Goal: Information Seeking & Learning: Learn about a topic

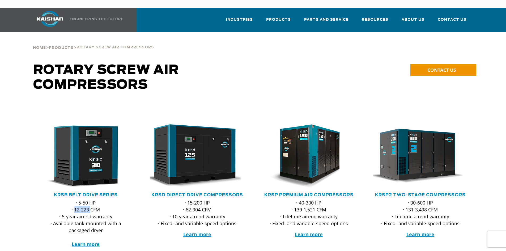
drag, startPoint x: 75, startPoint y: 202, endPoint x: 90, endPoint y: 202, distance: 15.4
click at [90, 202] on p "· 5-50 HP · 12-223 CFM · 5-year airend warranty · Available tank-mounted with a…" at bounding box center [85, 223] width 95 height 48
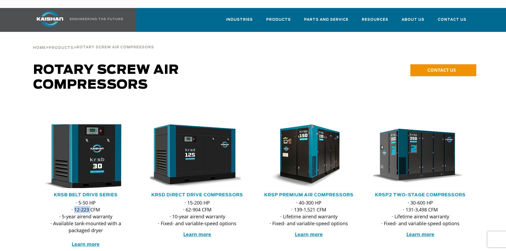
click at [71, 168] on img at bounding box center [82, 156] width 104 height 70
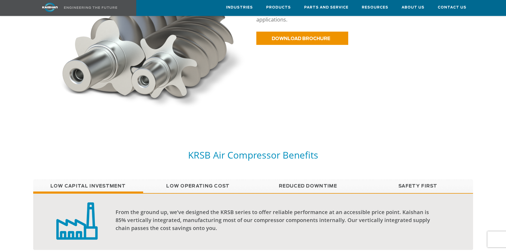
scroll to position [372, 0]
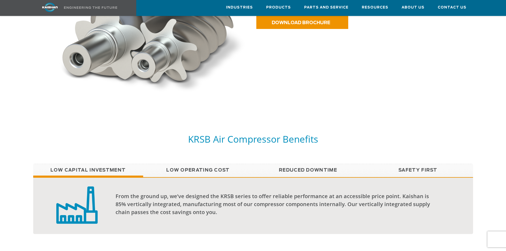
click at [195, 164] on link "Low Operating Cost" at bounding box center [198, 170] width 110 height 13
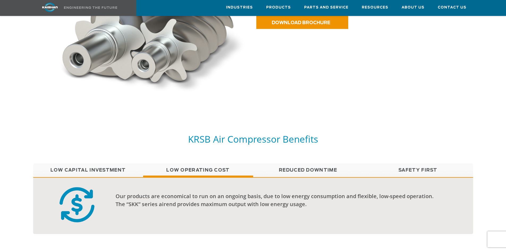
click at [317, 164] on link "Reduced Downtime" at bounding box center [308, 170] width 110 height 13
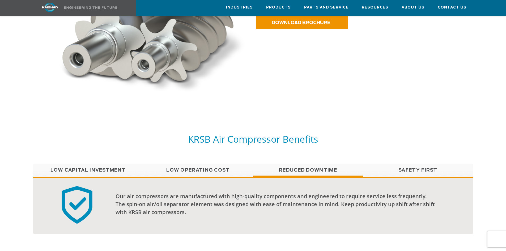
click at [408, 165] on link "Safety First" at bounding box center [418, 170] width 110 height 13
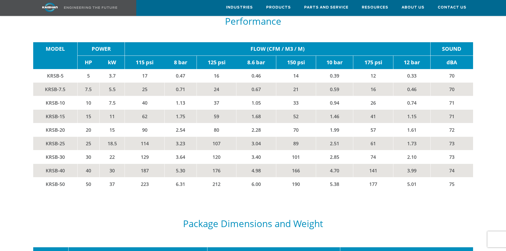
scroll to position [929, 0]
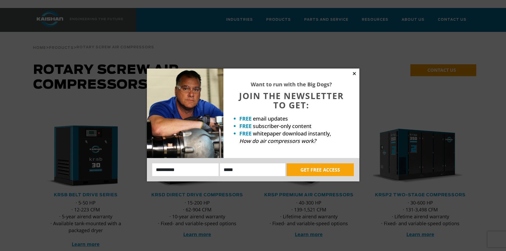
click at [353, 71] on icon at bounding box center [354, 73] width 5 height 5
